Goal: Entertainment & Leisure: Browse casually

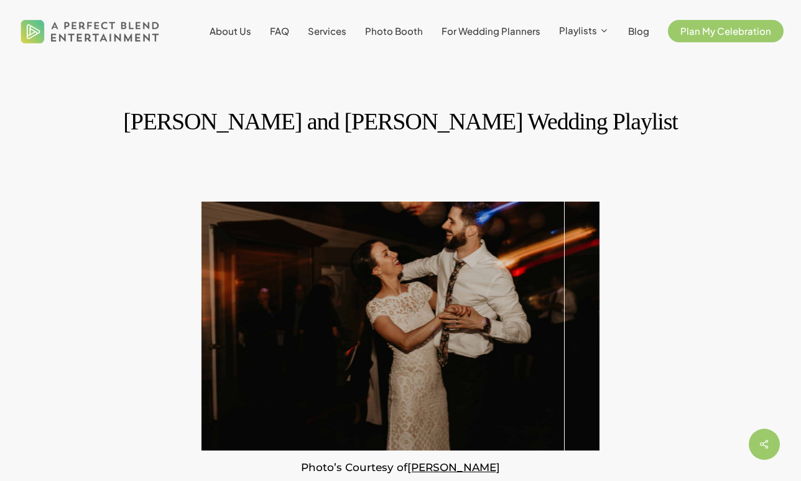
click at [124, 30] on img at bounding box center [90, 31] width 146 height 45
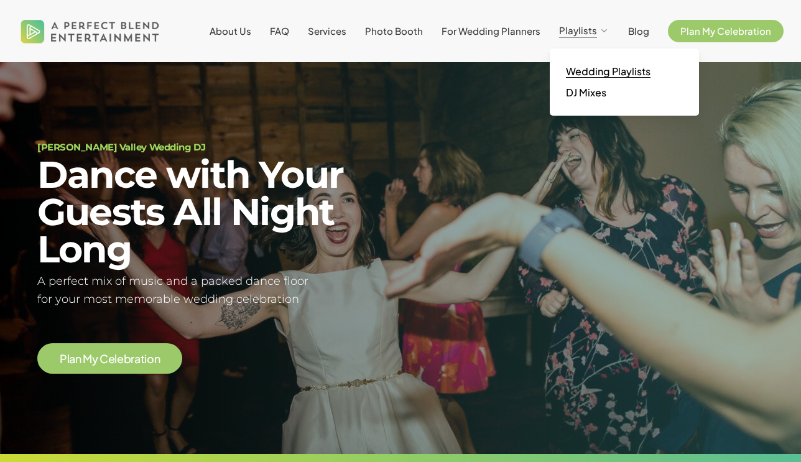
click at [581, 80] on link "Wedding Playlists" at bounding box center [624, 71] width 124 height 21
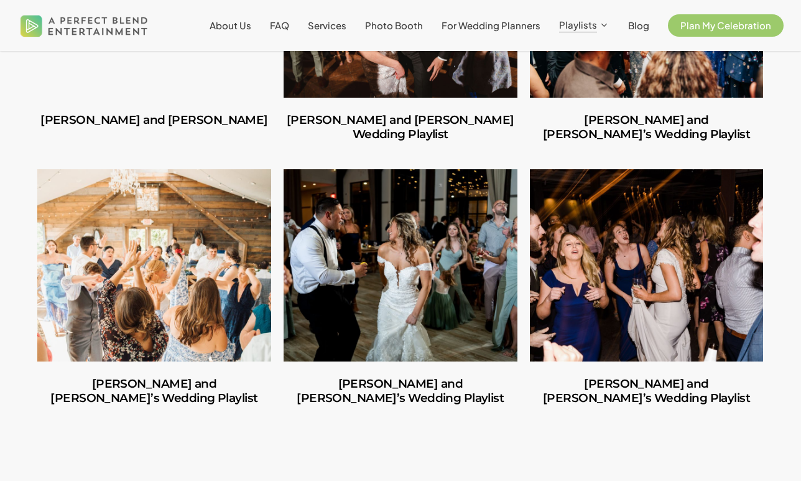
scroll to position [501, 0]
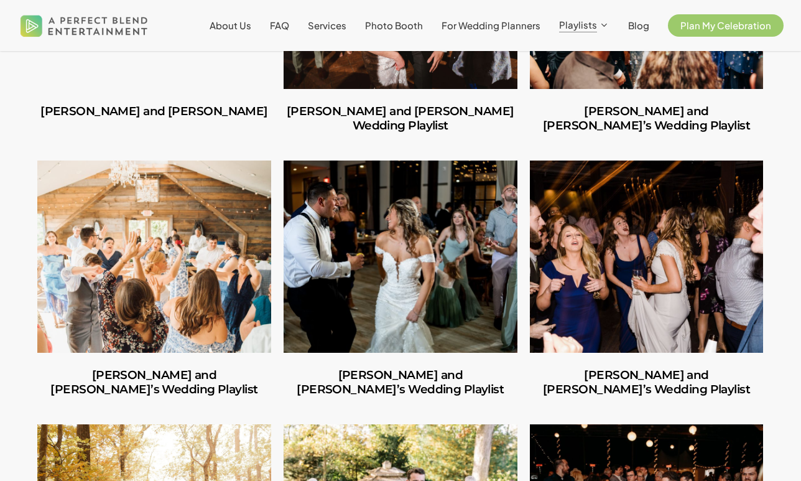
click at [402, 256] on link "Shannon and Joseph’s Wedding Playlist" at bounding box center [401, 256] width 234 height 192
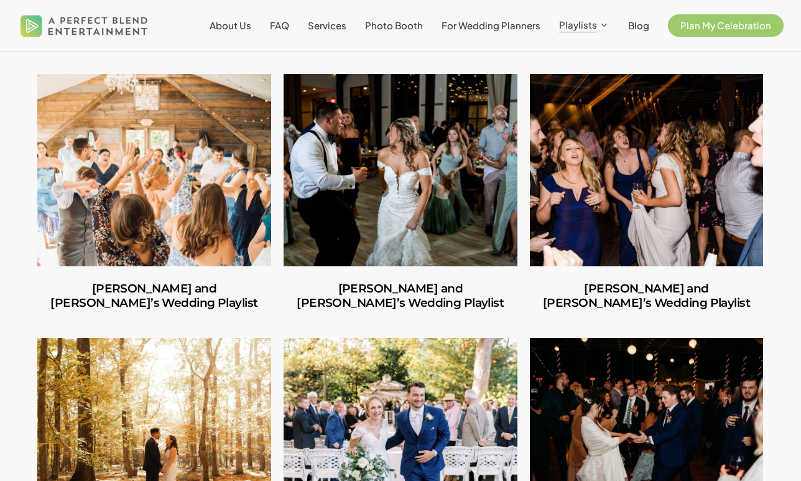
scroll to position [710, 0]
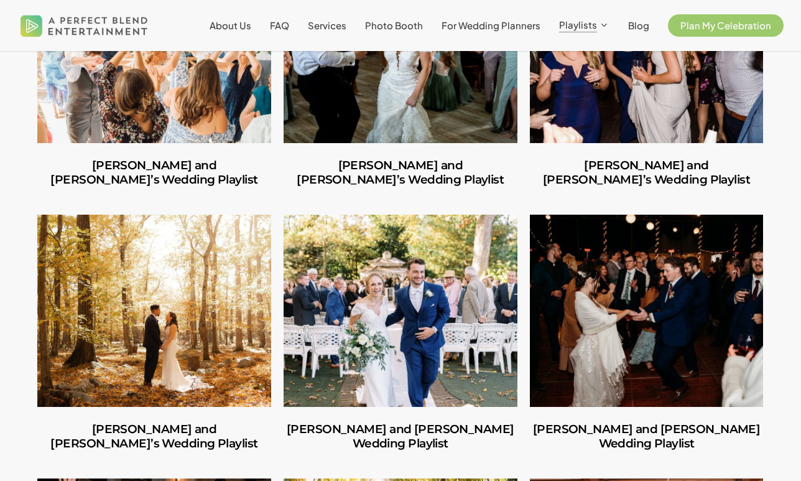
click at [662, 336] on link "Norah and Schuyler’s Wedding Playlist" at bounding box center [647, 311] width 234 height 192
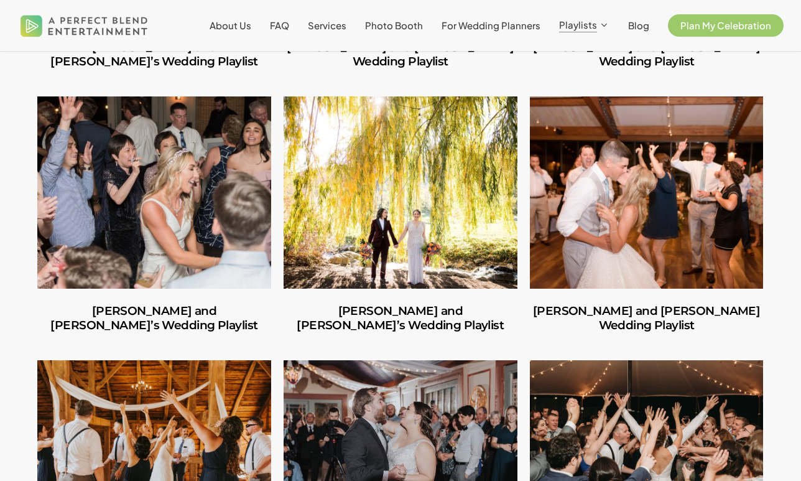
scroll to position [1278, 0]
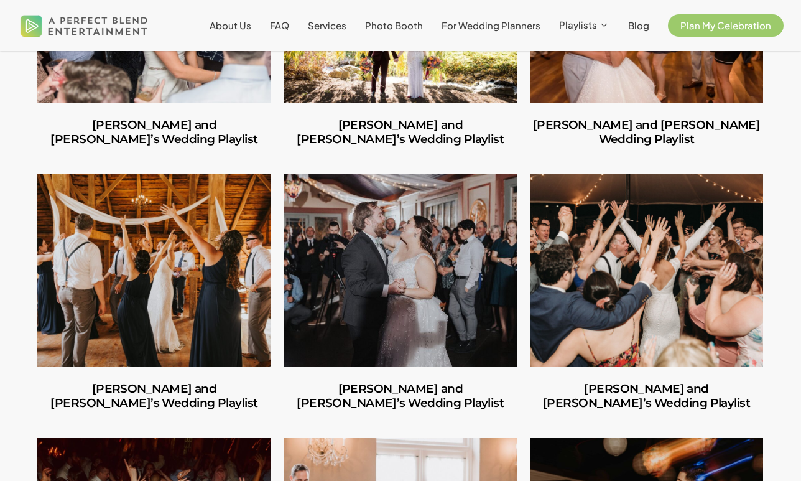
click at [675, 183] on link "Ian and Amy’s Wedding Playlist" at bounding box center [647, 270] width 234 height 192
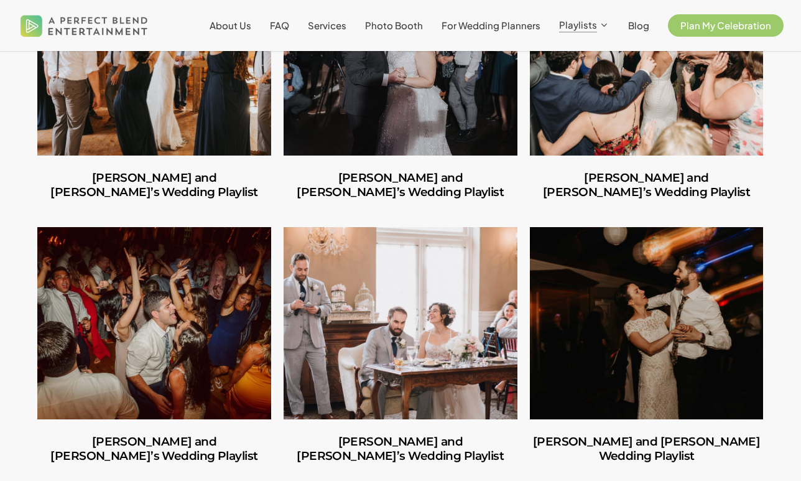
scroll to position [1511, 0]
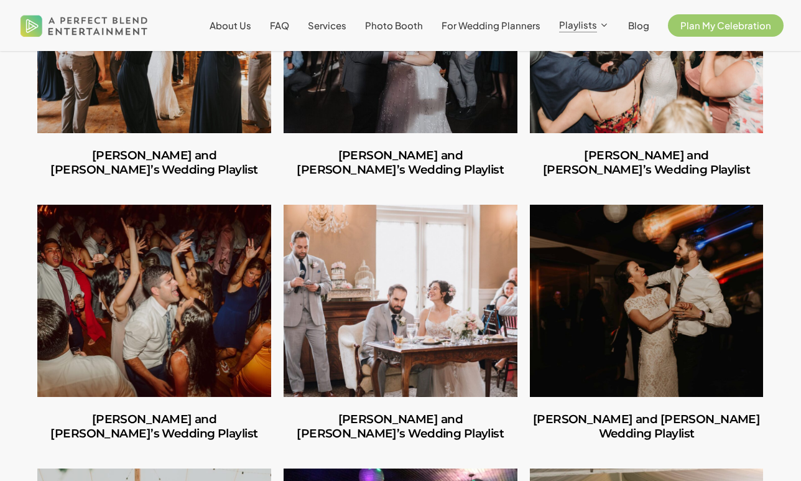
click at [152, 220] on link "Caitlin and Julio’s Wedding Playlist" at bounding box center [154, 301] width 234 height 192
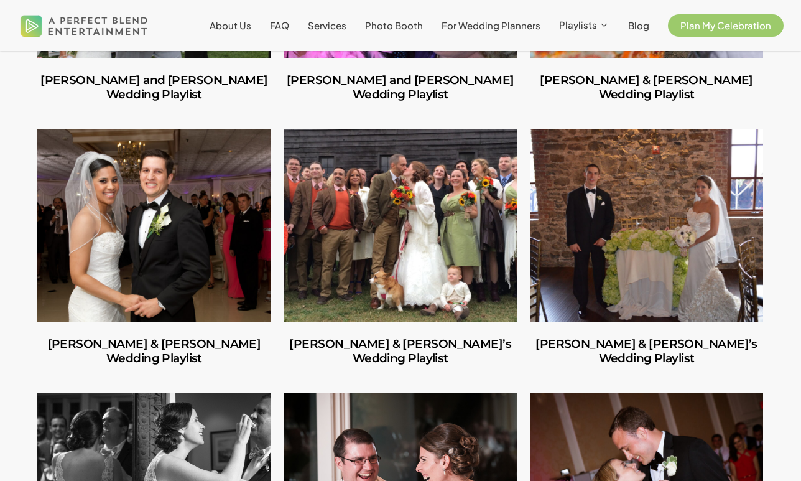
scroll to position [5024, 0]
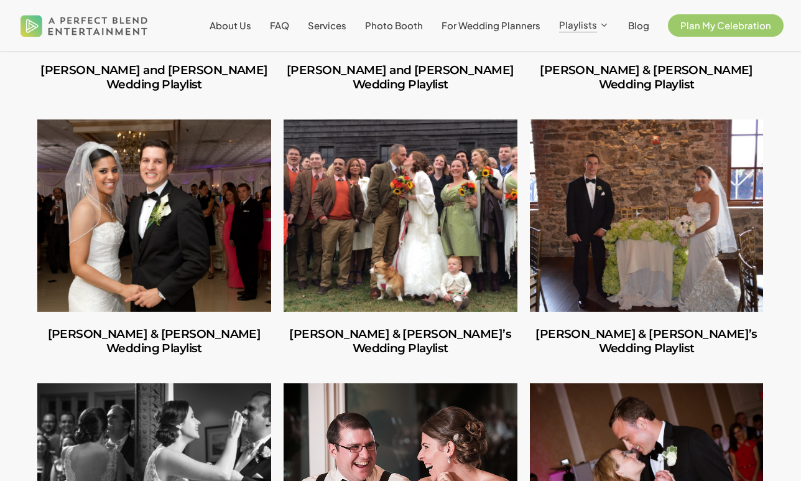
click at [370, 383] on link "Deena & Anthony’s Wedding Playlist" at bounding box center [401, 479] width 234 height 192
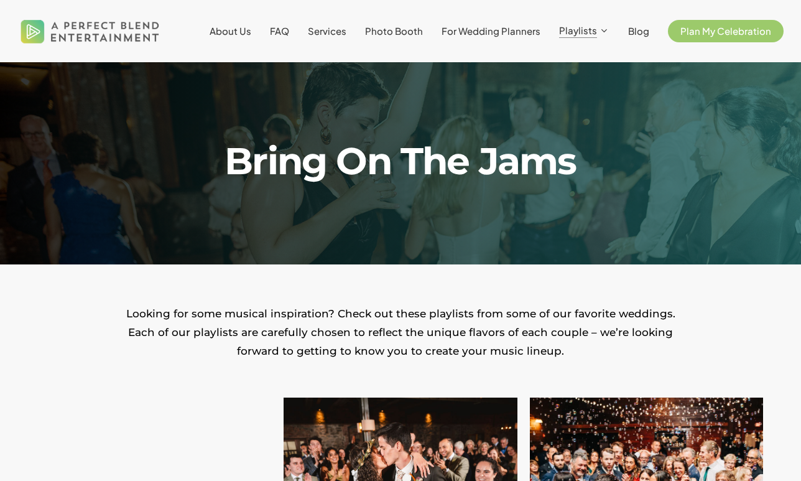
scroll to position [0, 0]
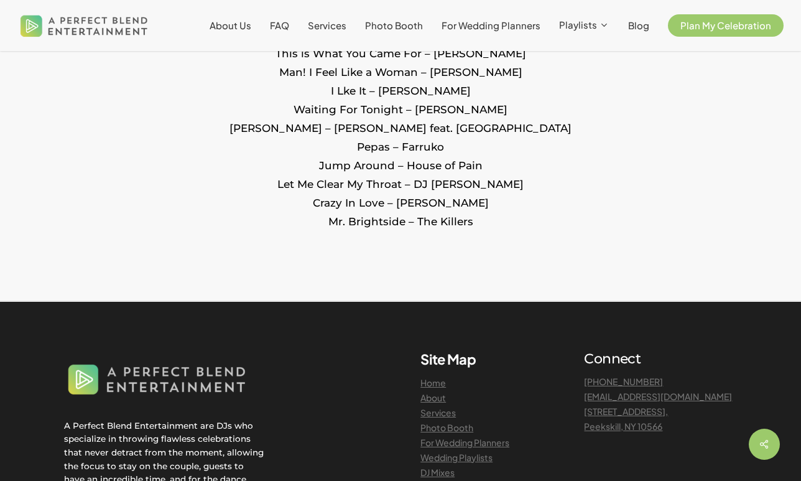
scroll to position [1824, 0]
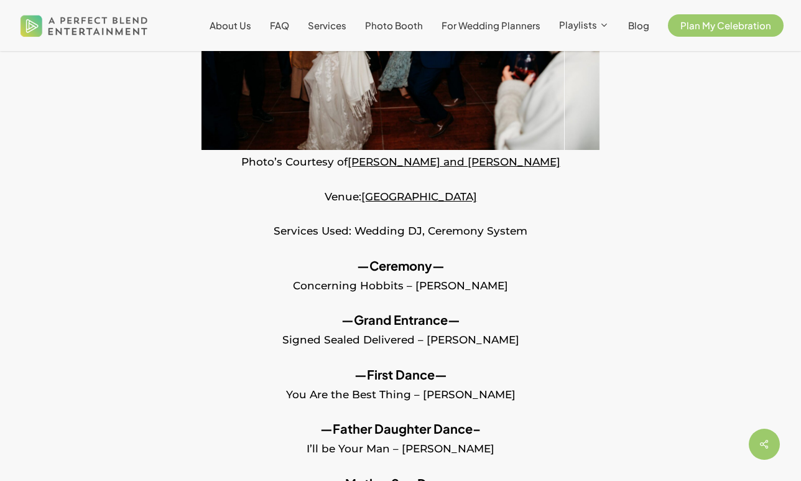
scroll to position [276, 0]
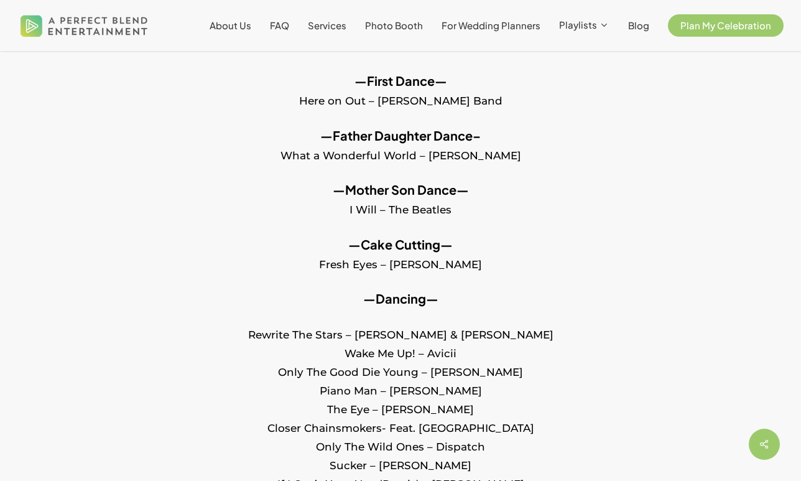
scroll to position [909, 0]
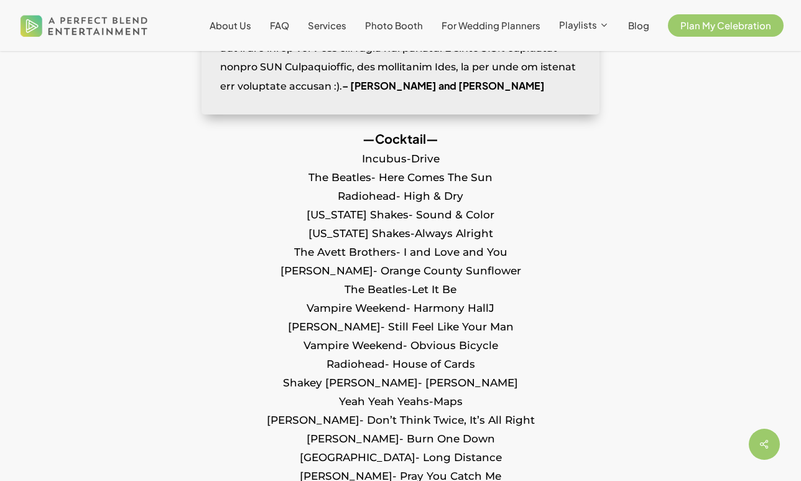
scroll to position [633, 0]
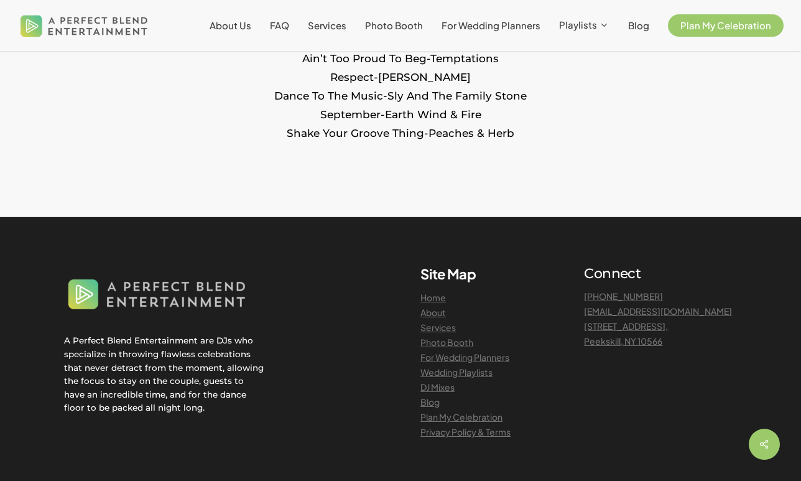
scroll to position [1385, 0]
